Goal: Transaction & Acquisition: Purchase product/service

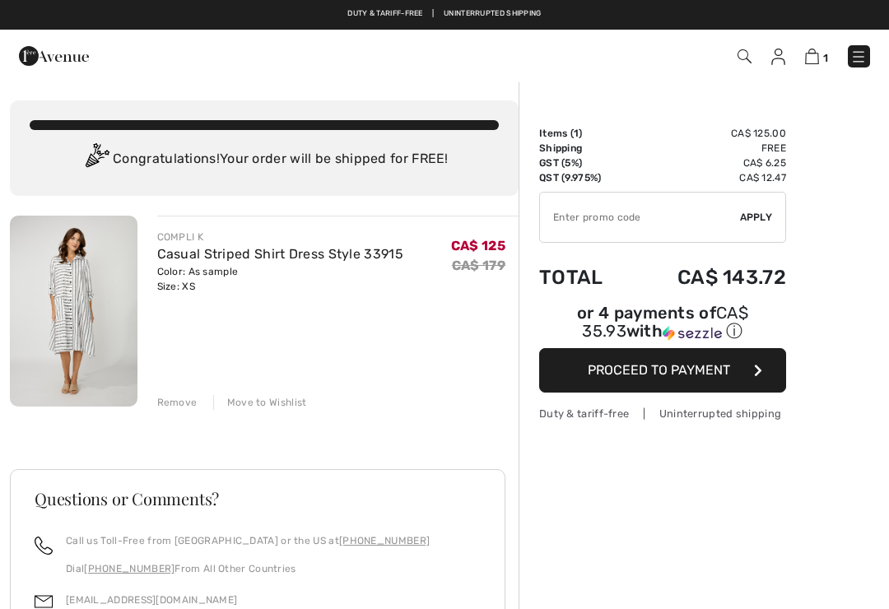
checkbox input "true"
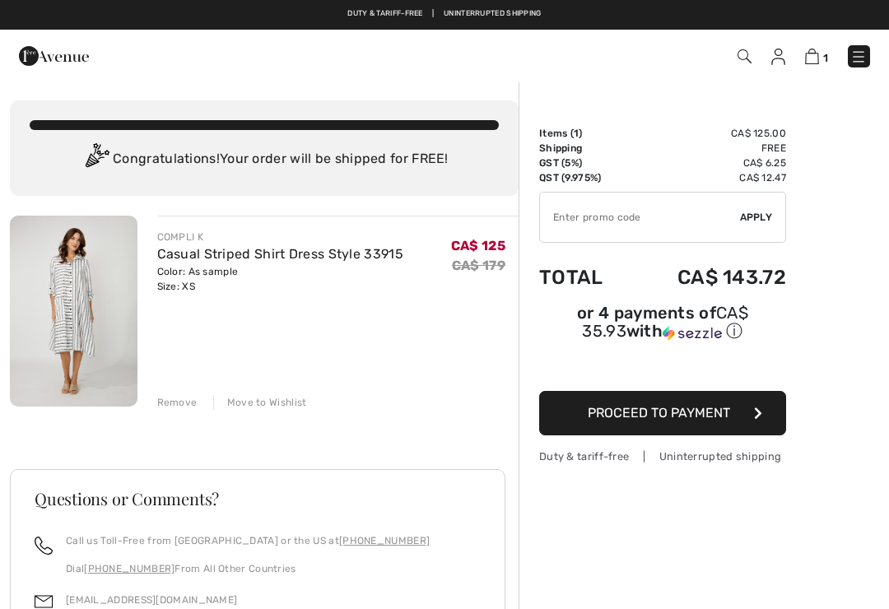
click at [92, 308] on img at bounding box center [74, 311] width 128 height 191
click at [242, 260] on link "Casual Striped Shirt Dress Style 33915" at bounding box center [280, 254] width 246 height 16
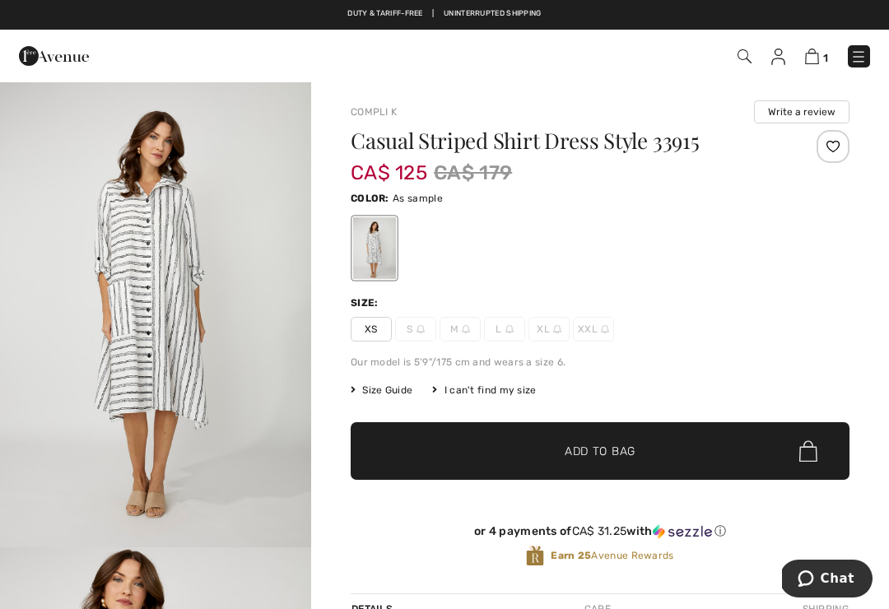
click at [188, 268] on img "1 / 4" at bounding box center [155, 314] width 311 height 467
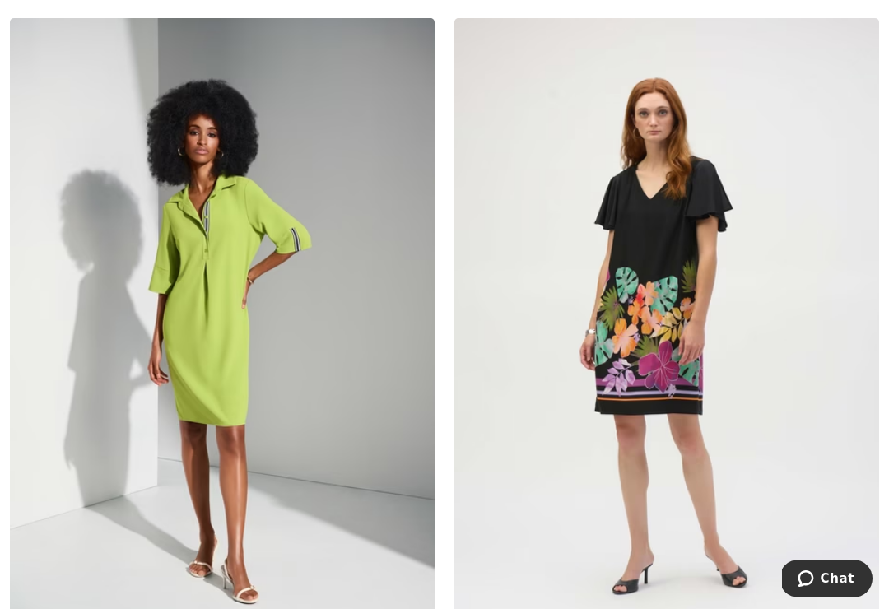
scroll to position [1602, 0]
click at [215, 328] on img at bounding box center [222, 335] width 425 height 637
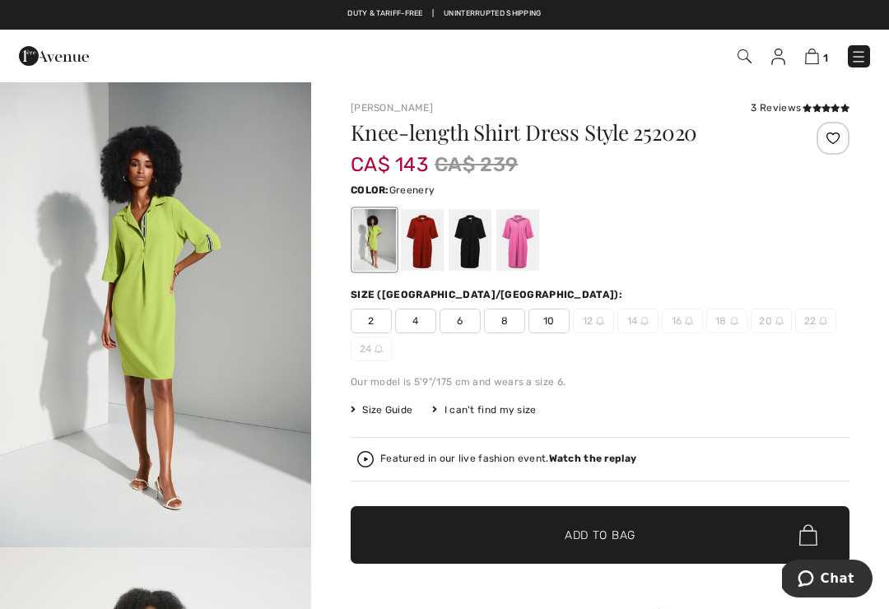
click at [414, 245] on div at bounding box center [422, 240] width 43 height 62
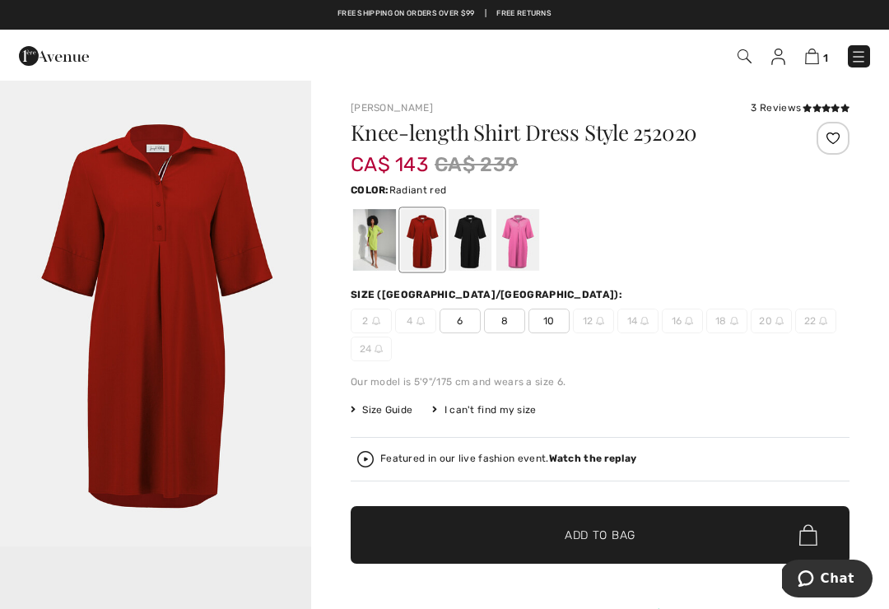
click at [468, 244] on div at bounding box center [470, 240] width 43 height 62
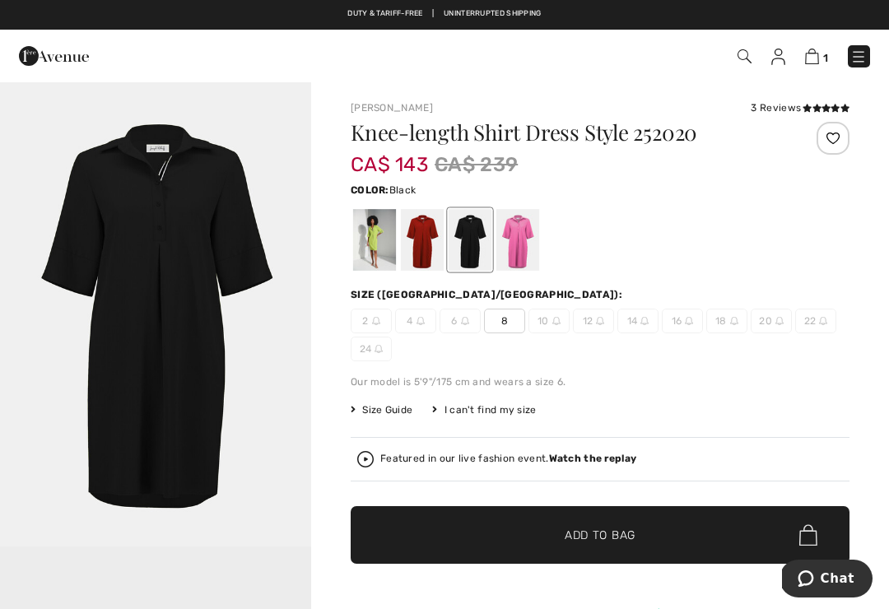
click at [518, 243] on div at bounding box center [518, 240] width 43 height 62
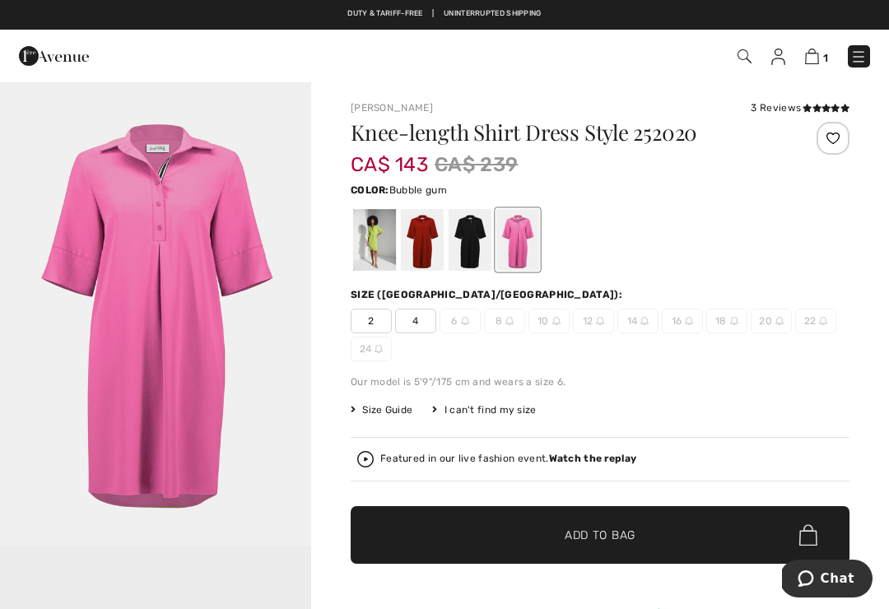
click at [367, 247] on div at bounding box center [374, 240] width 43 height 62
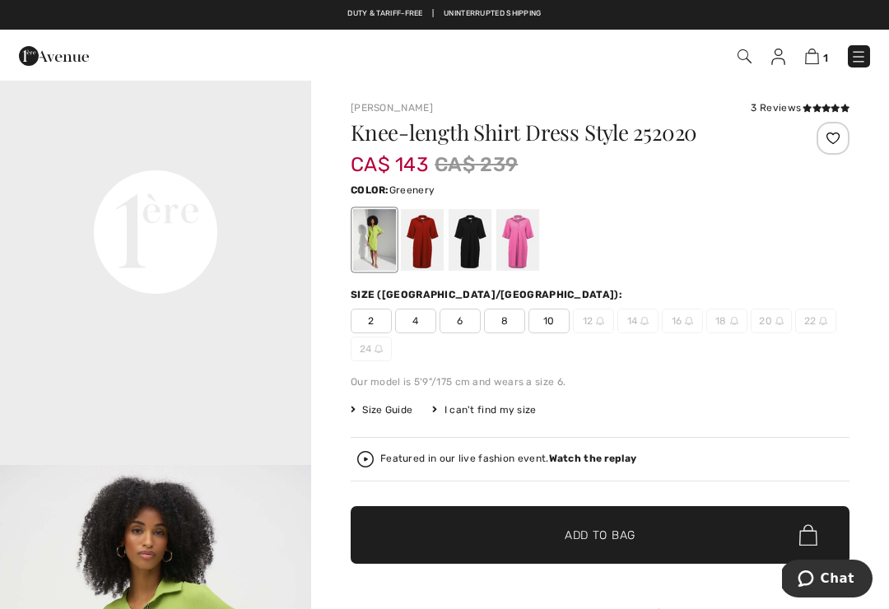
scroll to position [1019, 0]
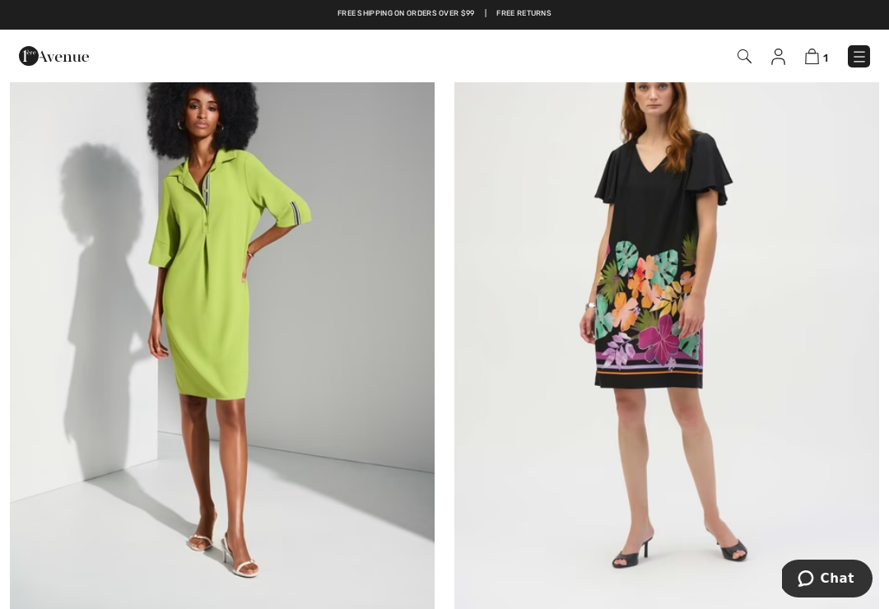
click at [861, 59] on img at bounding box center [859, 57] width 16 height 16
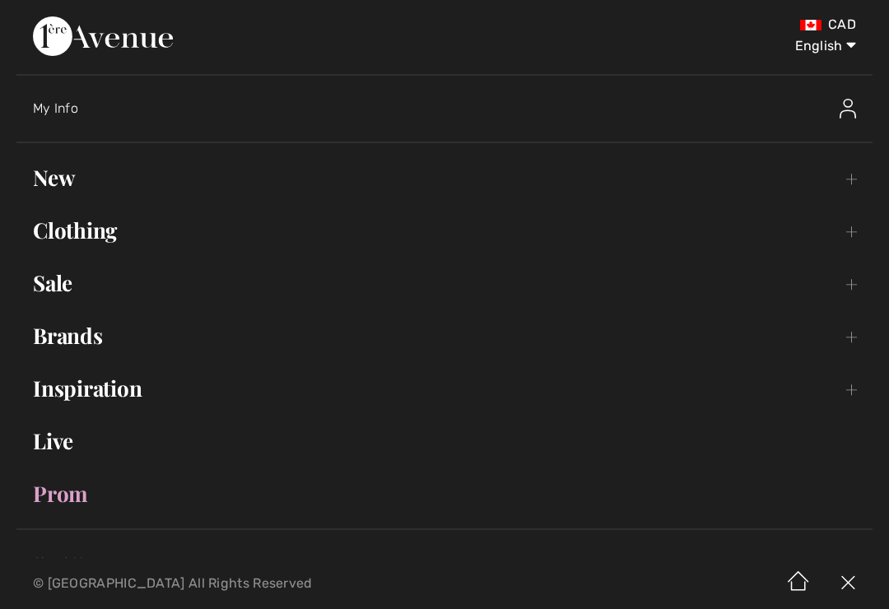
click at [848, 49] on select "English Français" at bounding box center [814, 42] width 86 height 49
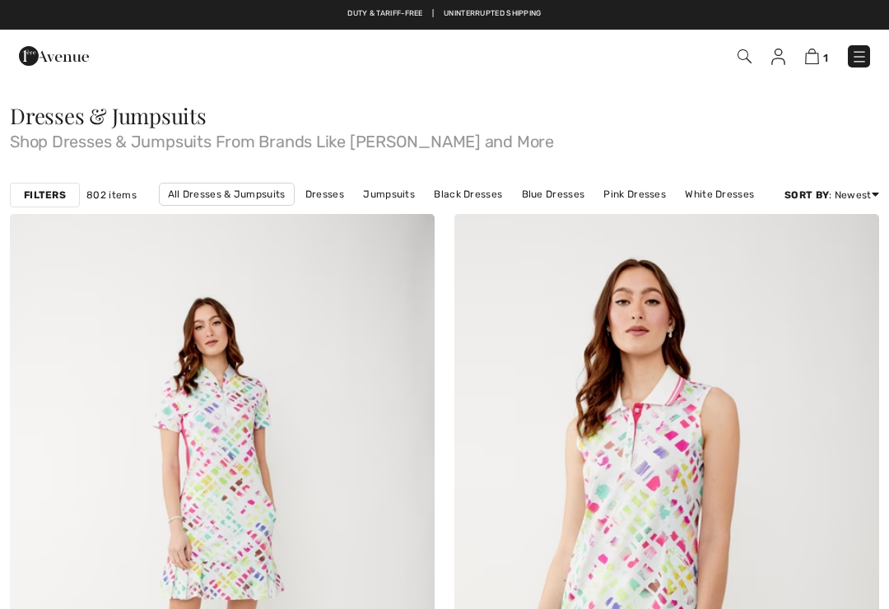
checkbox input "true"
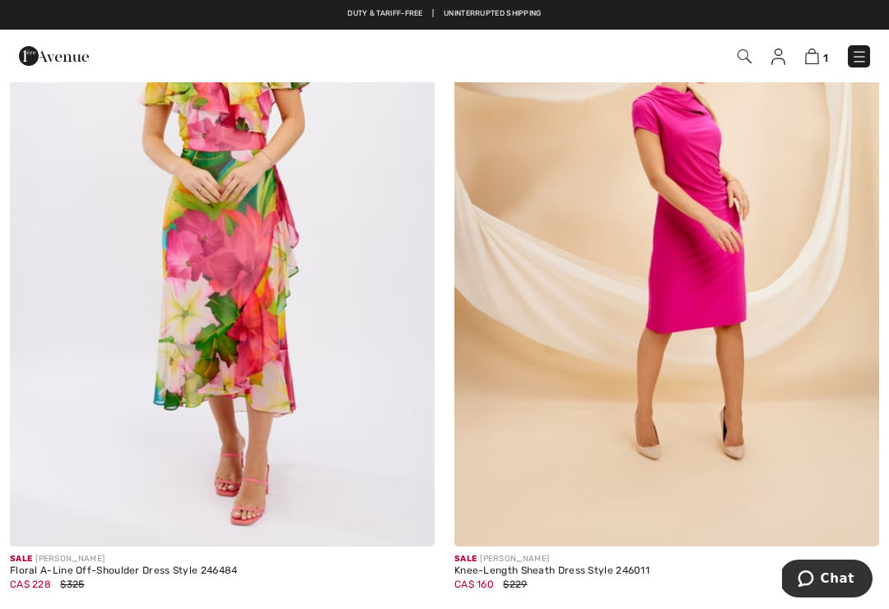
scroll to position [12547, 0]
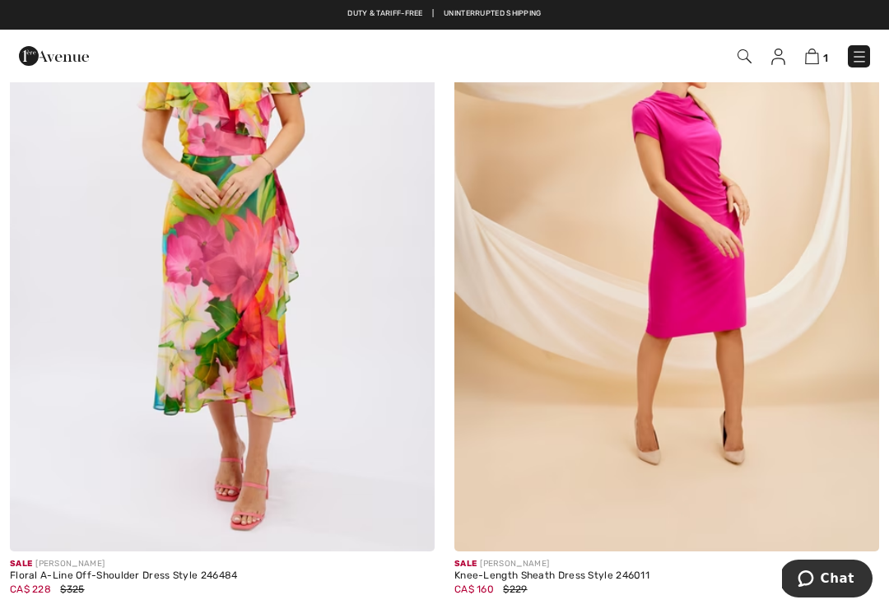
click at [853, 50] on img at bounding box center [859, 57] width 16 height 16
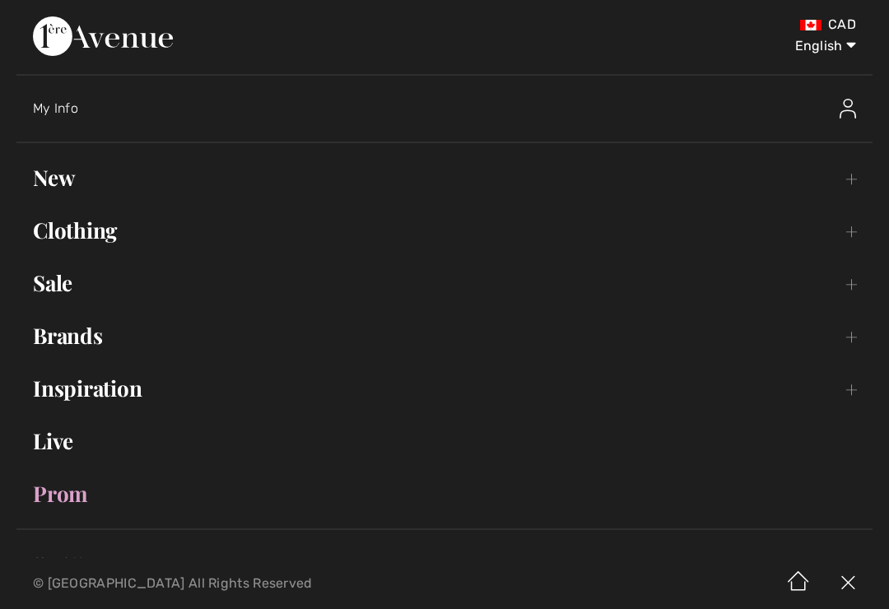
click at [835, 44] on select "English Français" at bounding box center [814, 42] width 86 height 49
select select "/fr/robes-et-combinaisons-71-c/pg8/"
click at [833, 48] on select "English Français" at bounding box center [814, 42] width 86 height 49
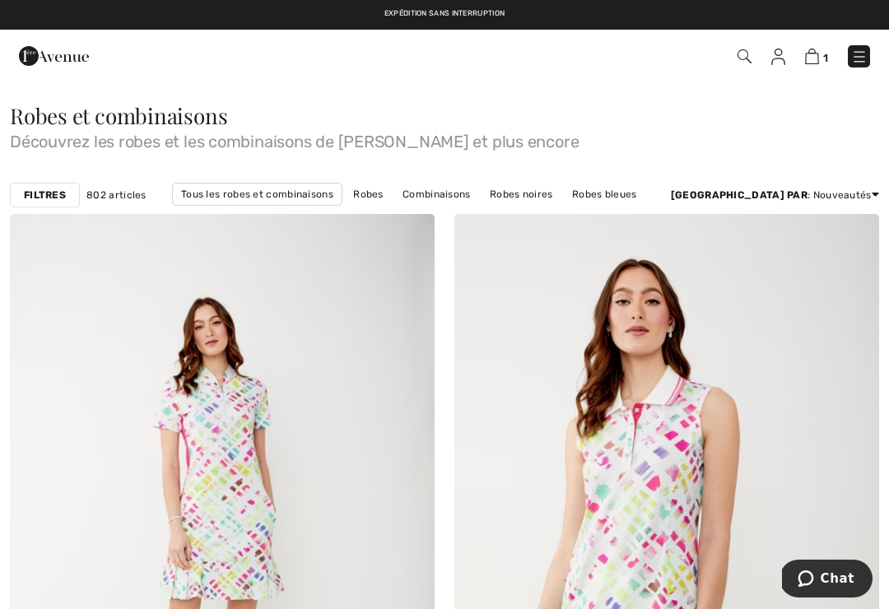
click at [812, 60] on img at bounding box center [812, 57] width 14 height 16
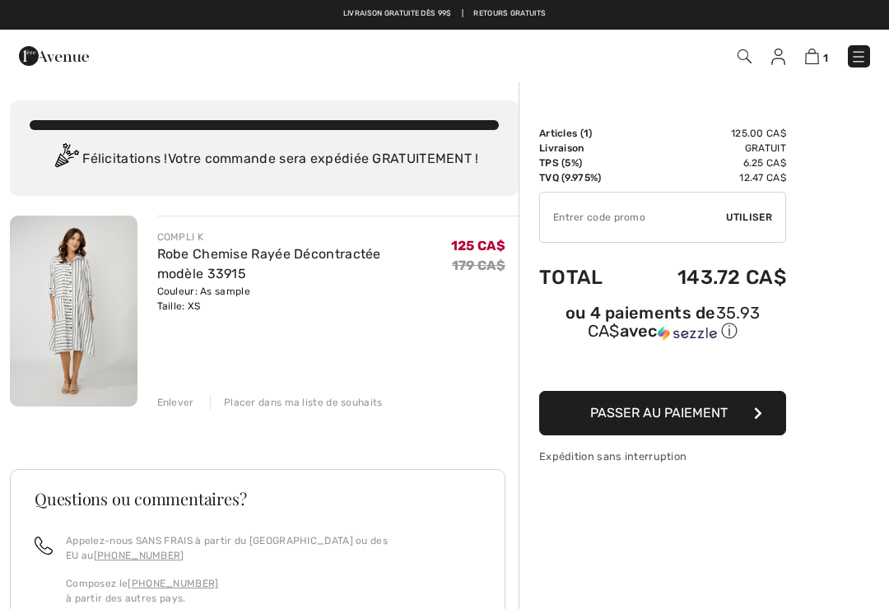
click at [90, 600] on div "Appelez-nous SANS FRAIS à partir du [GEOGRAPHIC_DATA] ou des EU au [PHONE_NUMBE…" at bounding box center [267, 577] width 428 height 86
click at [786, 63] on img at bounding box center [779, 57] width 14 height 16
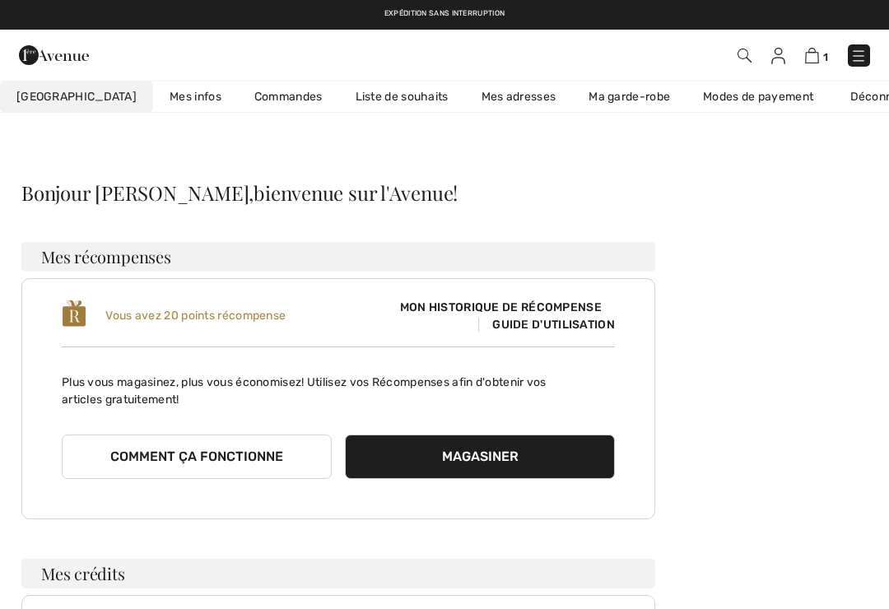
click at [815, 63] on img at bounding box center [812, 56] width 14 height 16
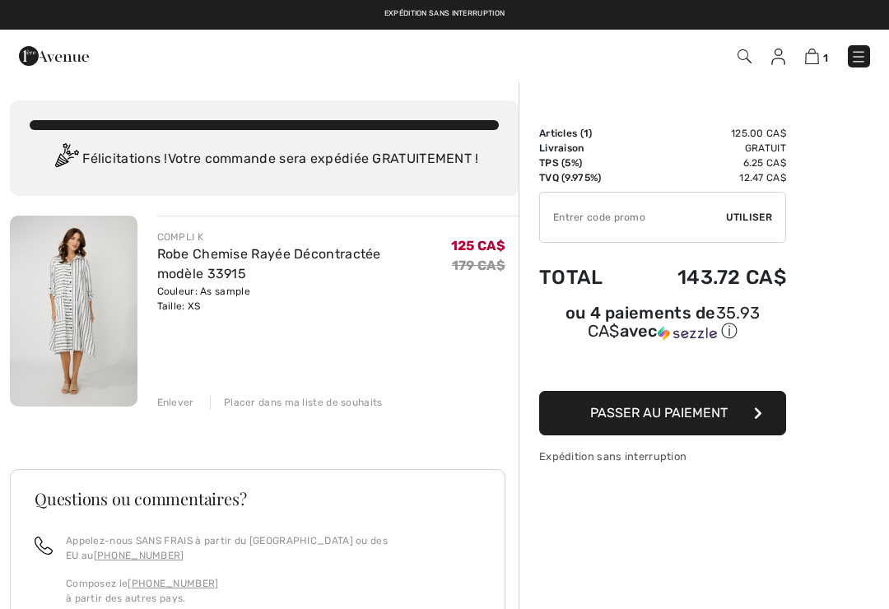
click at [760, 218] on span "Utiliser" at bounding box center [749, 217] width 46 height 15
click at [711, 425] on button "Passer au paiement" at bounding box center [662, 413] width 247 height 44
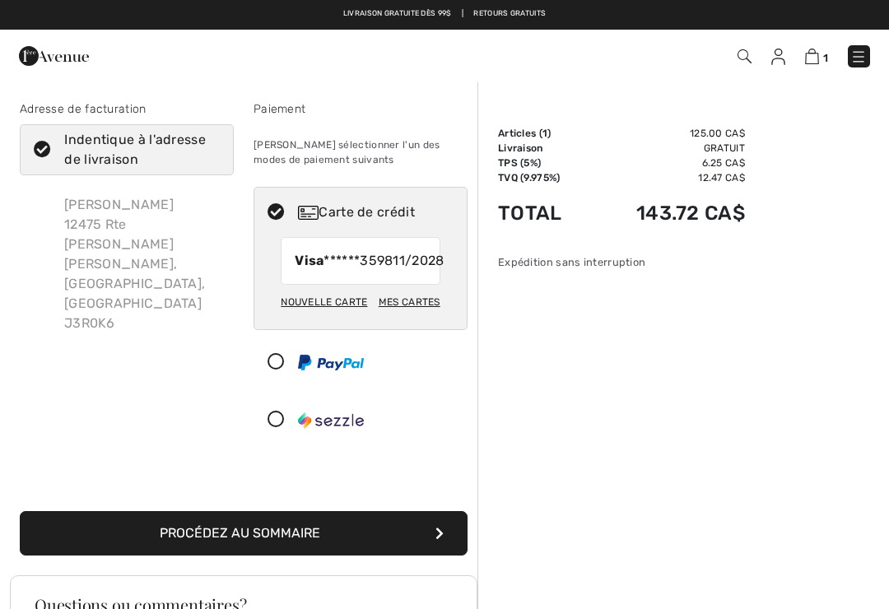
click at [297, 555] on button "Procédez au sommaire" at bounding box center [244, 533] width 448 height 44
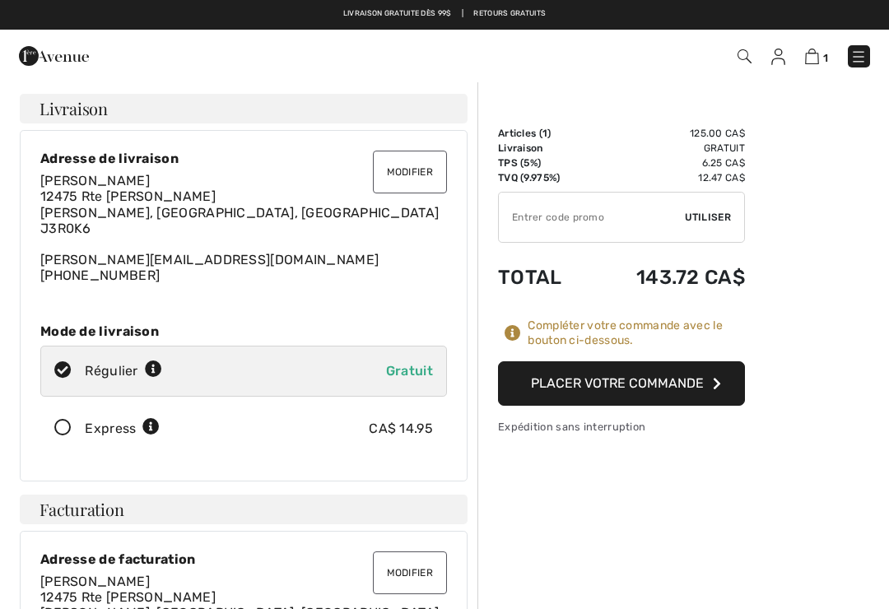
click at [672, 385] on button "Placer votre commande" at bounding box center [621, 383] width 247 height 44
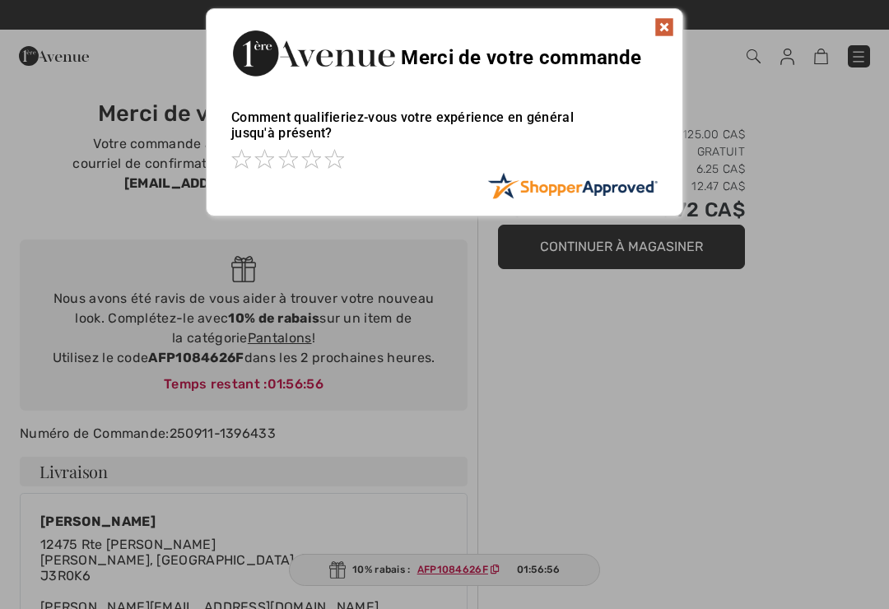
click at [667, 32] on img at bounding box center [665, 27] width 20 height 20
